Goal: Task Accomplishment & Management: Complete application form

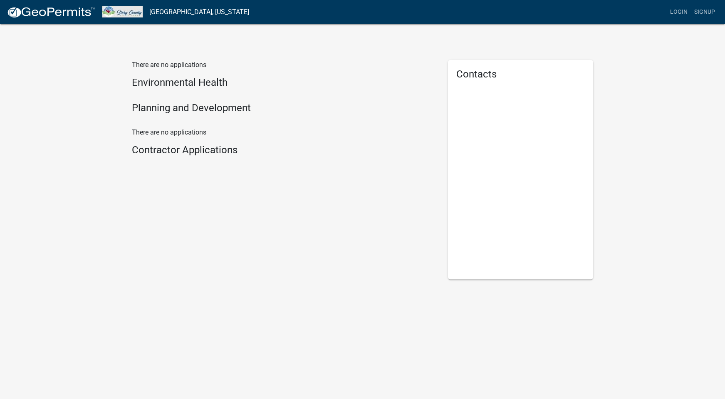
click at [54, 10] on img at bounding box center [51, 12] width 89 height 12
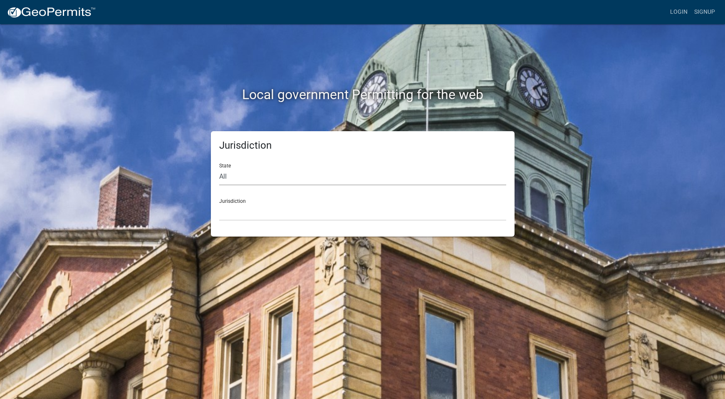
click at [251, 177] on select "All Colorado Georgia Indiana Iowa Kansas Minnesota Ohio South Carolina Wisconsin" at bounding box center [362, 176] width 287 height 17
select select "Iowa"
click at [219, 168] on select "All Colorado Georgia Indiana Iowa Kansas Minnesota Ohio South Carolina Wisconsin" at bounding box center [362, 176] width 287 height 17
click at [260, 212] on select "Boone County, Iowa Butler County, Iowa Cerro Gordo County, Iowa City of Harlan,…" at bounding box center [362, 211] width 287 height 17
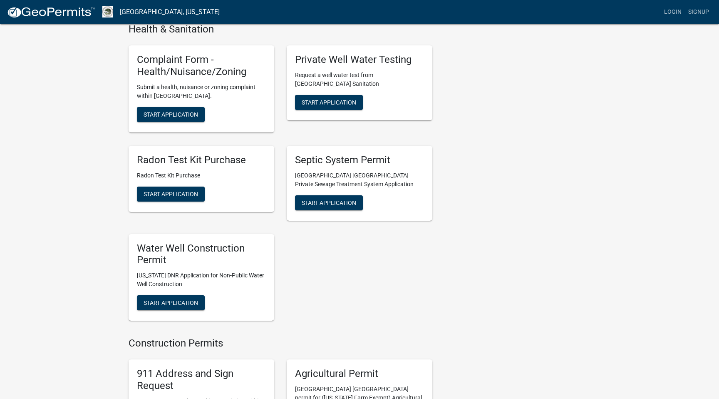
scroll to position [874, 0]
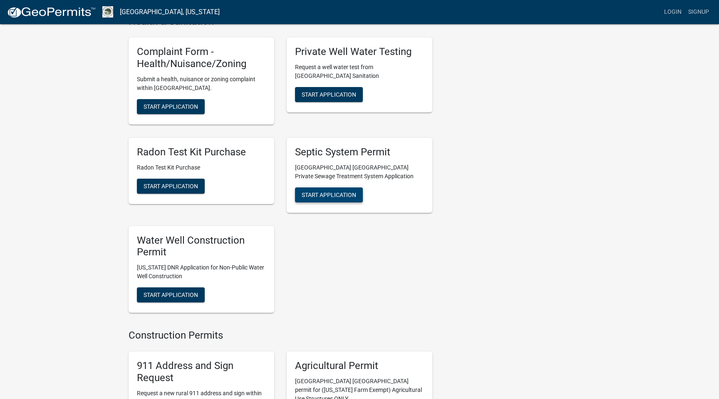
click at [348, 191] on span "Start Application" at bounding box center [329, 194] width 55 height 7
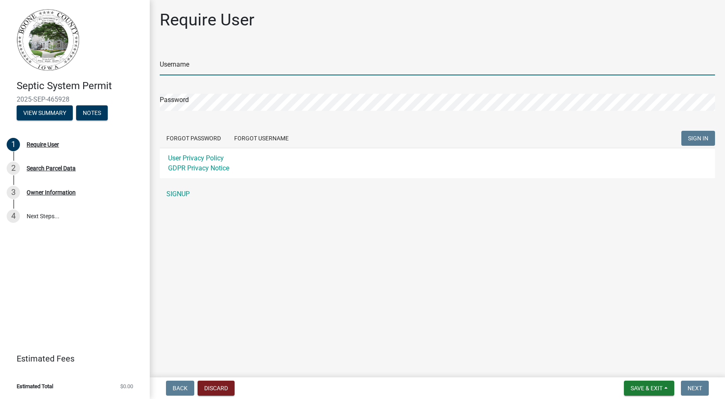
type input "mcory"
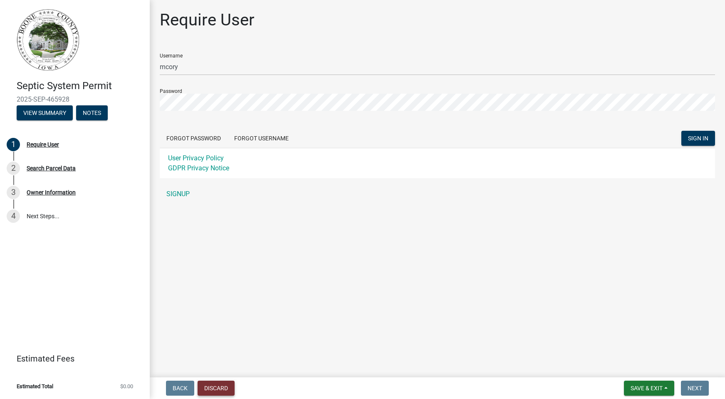
click at [228, 387] on button "Discard" at bounding box center [216, 387] width 37 height 15
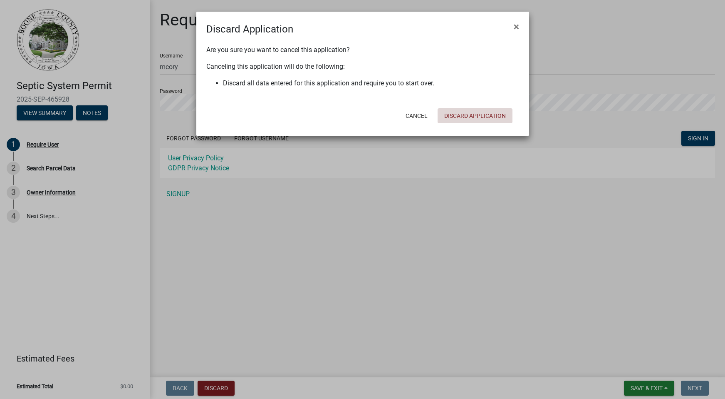
click at [479, 115] on button "Discard Application" at bounding box center [475, 115] width 75 height 15
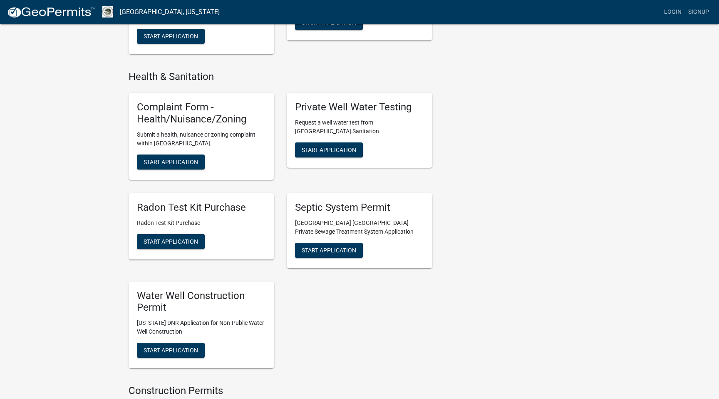
scroll to position [832, 0]
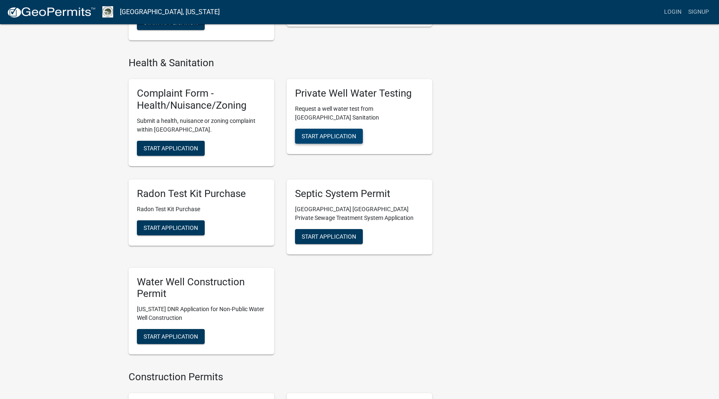
click at [349, 132] on span "Start Application" at bounding box center [329, 135] width 55 height 7
